Goal: Information Seeking & Learning: Learn about a topic

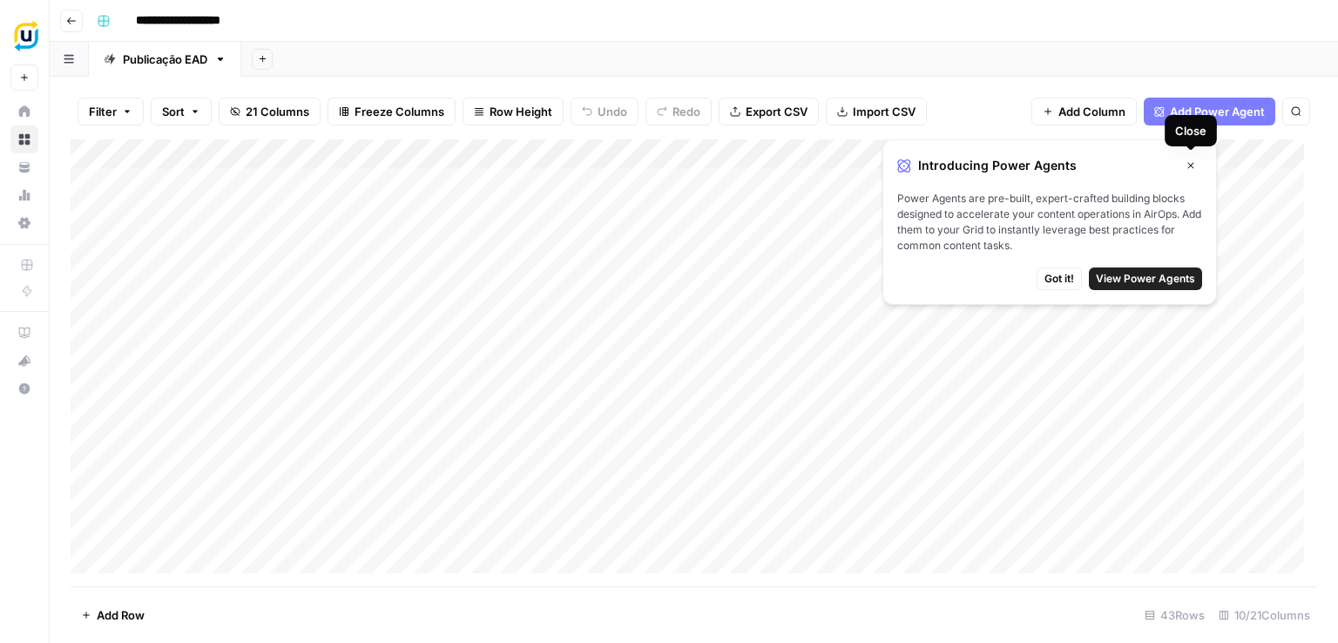
click at [1191, 164] on icon "button" at bounding box center [1190, 165] width 10 height 10
